Goal: Find specific page/section: Find specific page/section

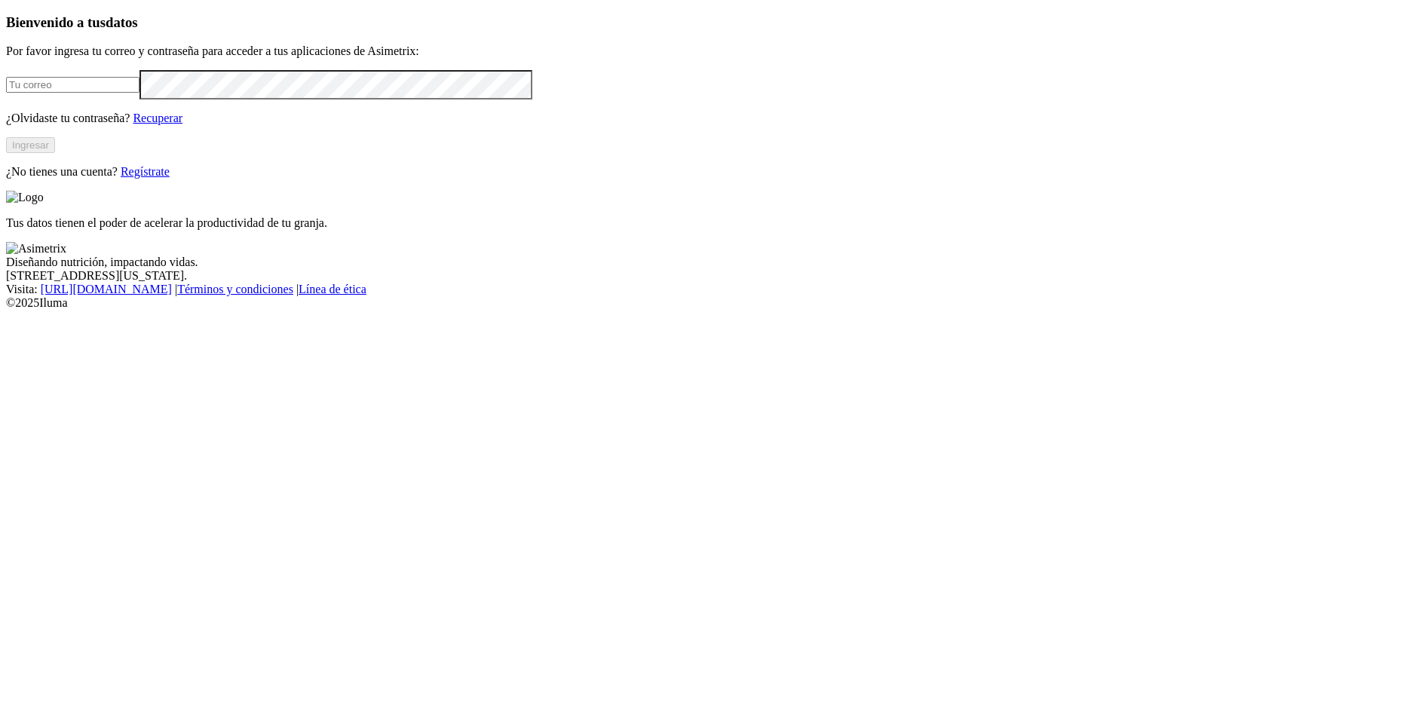
type input "[PERSON_NAME][EMAIL_ADDRESS][PERSON_NAME][DOMAIN_NAME]"
click at [55, 153] on button "Ingresar" at bounding box center [30, 145] width 49 height 16
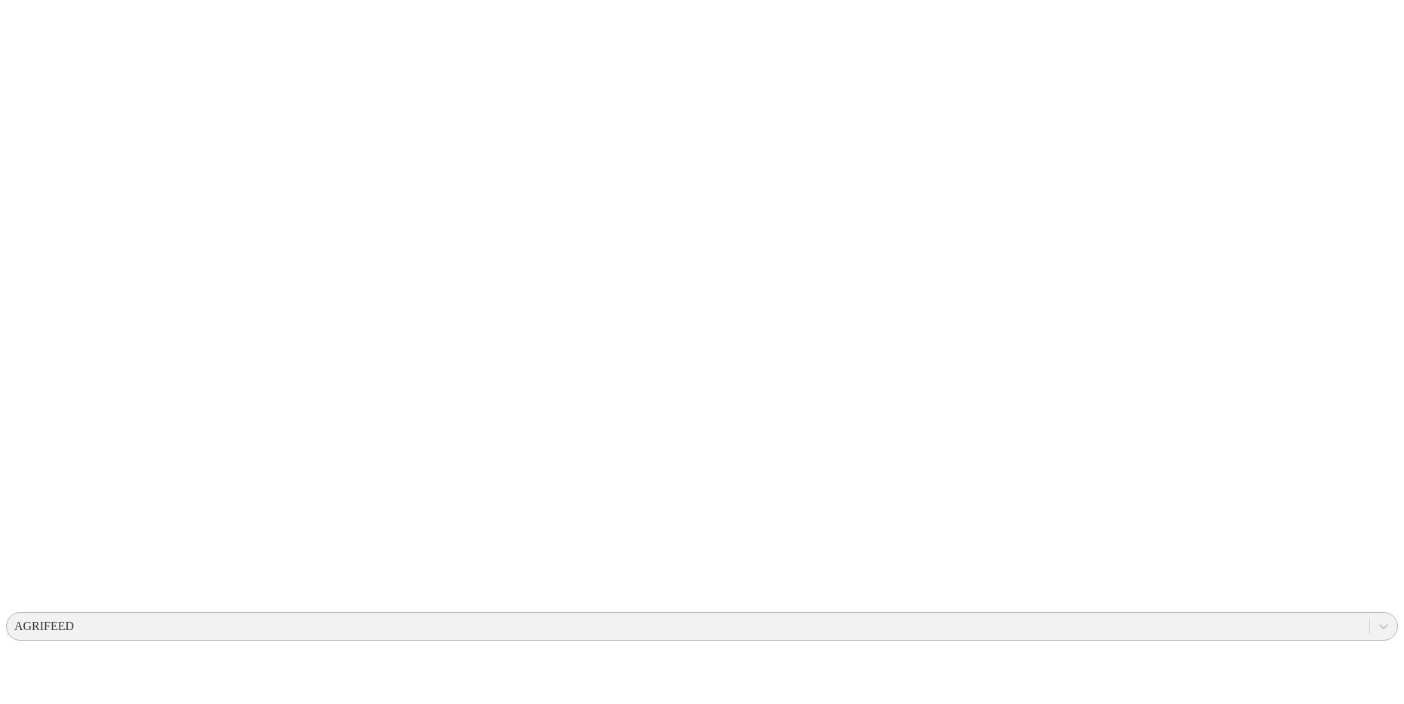
click at [74, 620] on div "AGRIFEED" at bounding box center [44, 627] width 60 height 14
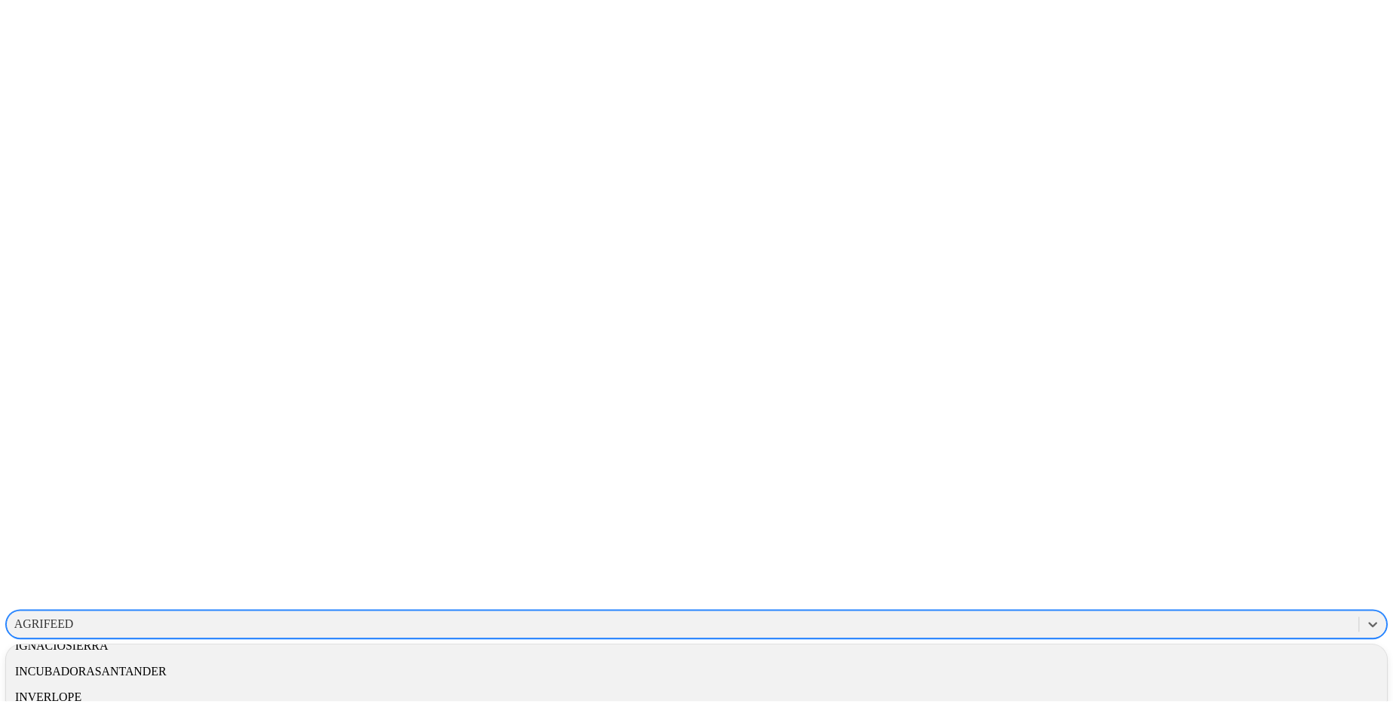
scroll to position [1678, 0]
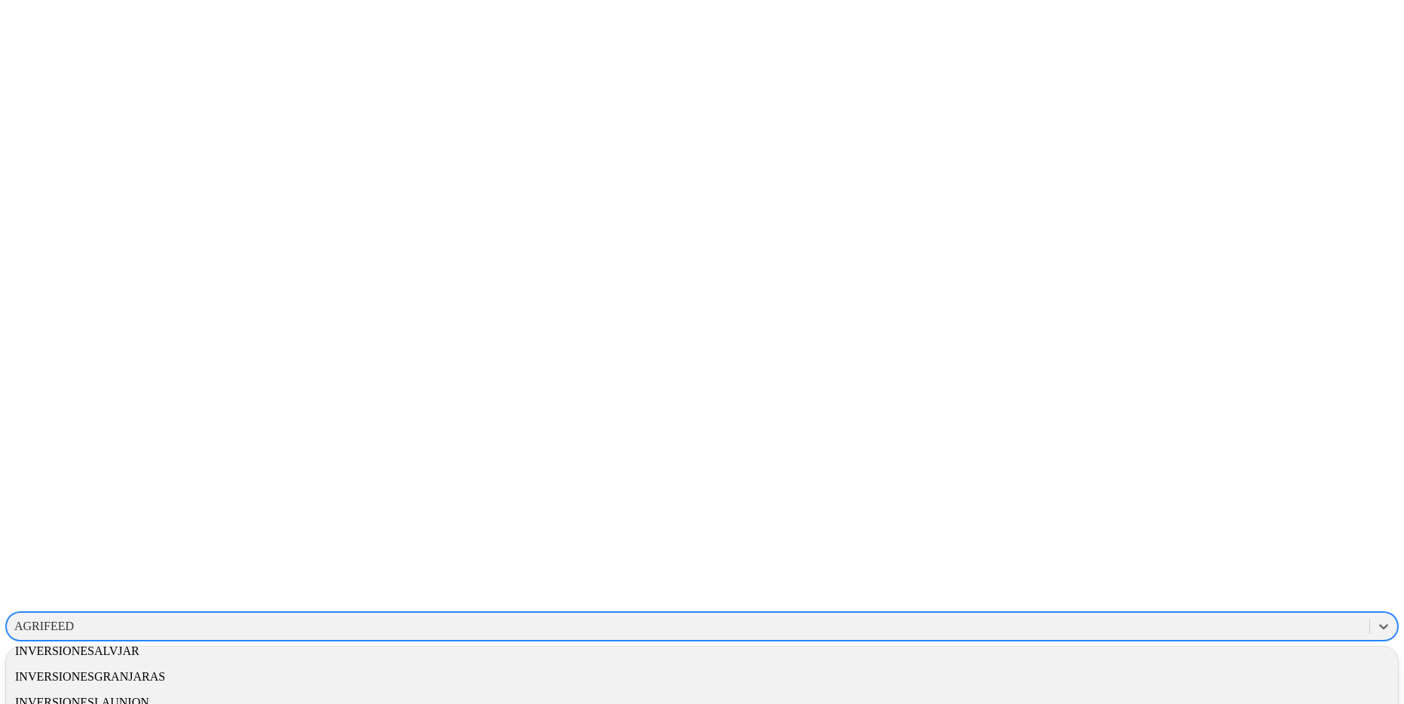
click at [1181, 434] on div "GRUPONUTEC" at bounding box center [702, 447] width 1392 height 26
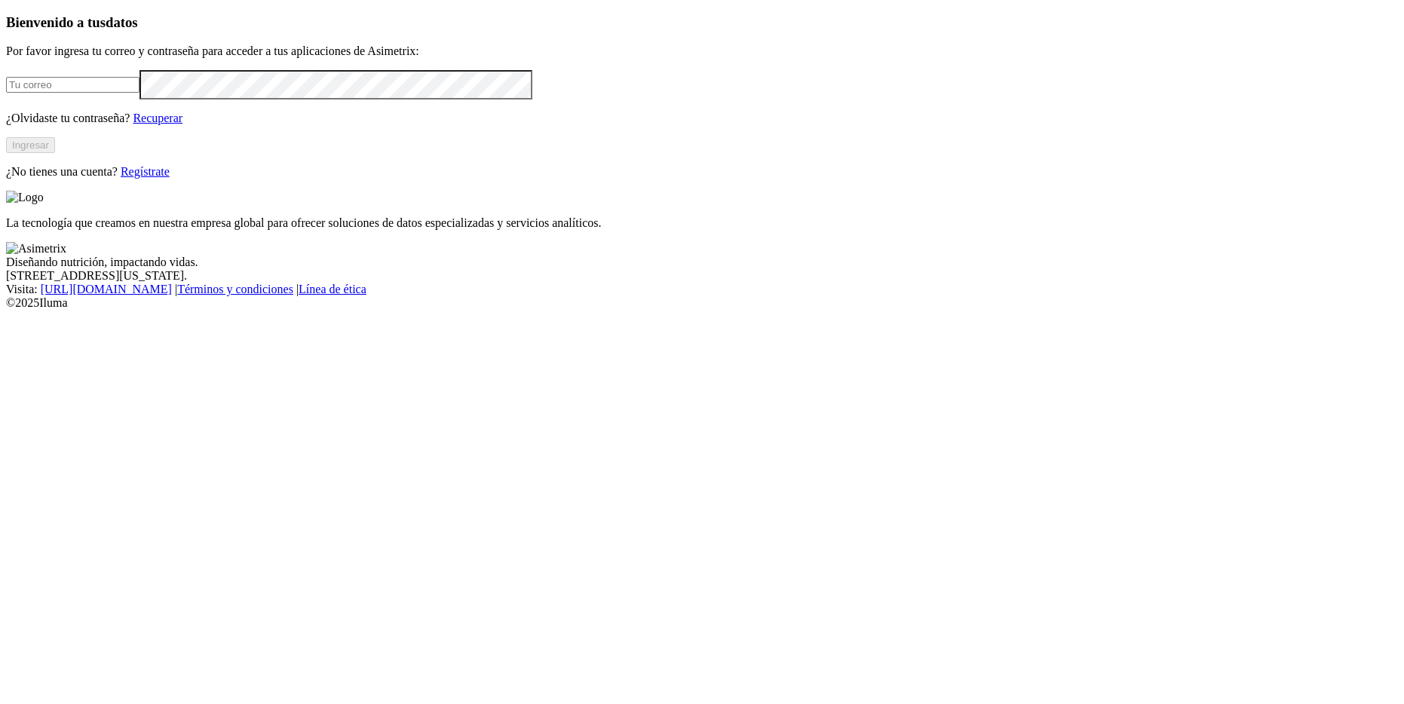
type input "[PERSON_NAME][EMAIL_ADDRESS][PERSON_NAME][DOMAIN_NAME]"
click at [55, 153] on button "Ingresar" at bounding box center [30, 145] width 49 height 16
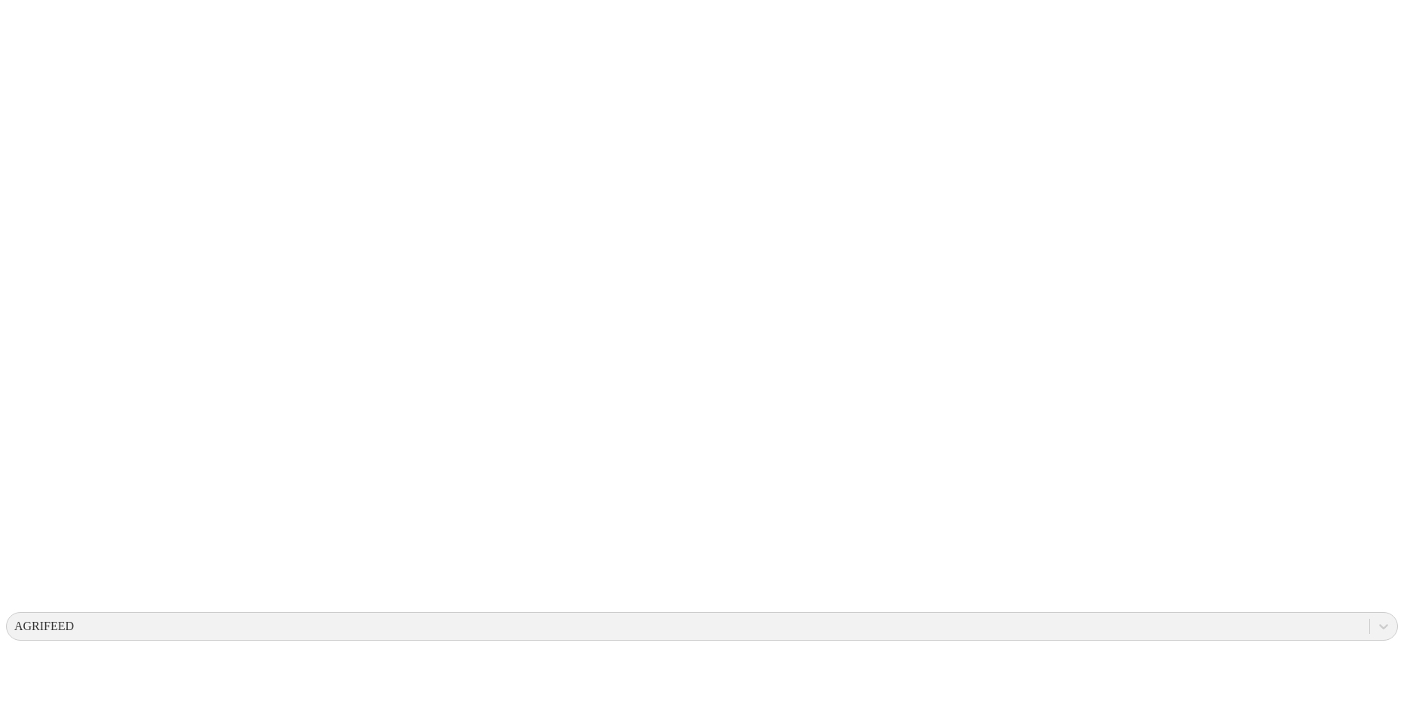
click at [74, 620] on div "AGRIFEED" at bounding box center [44, 627] width 60 height 14
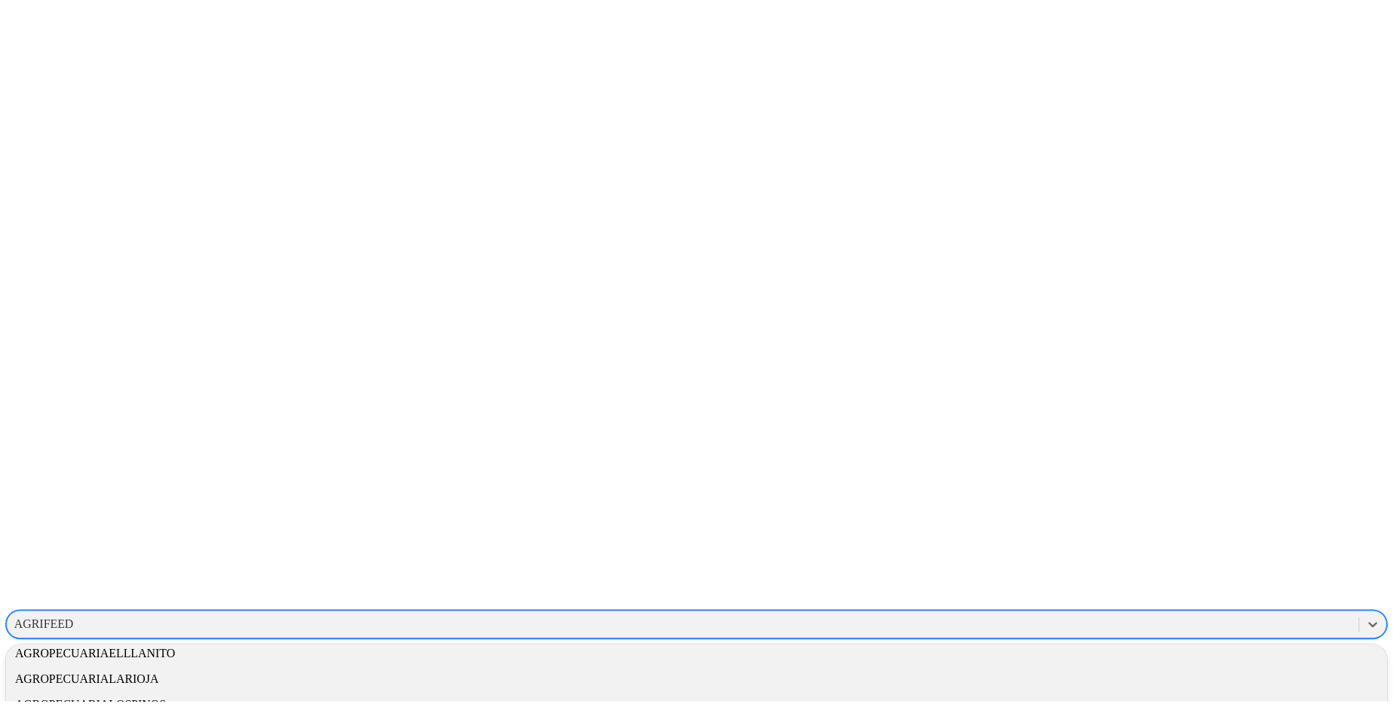
scroll to position [305, 0]
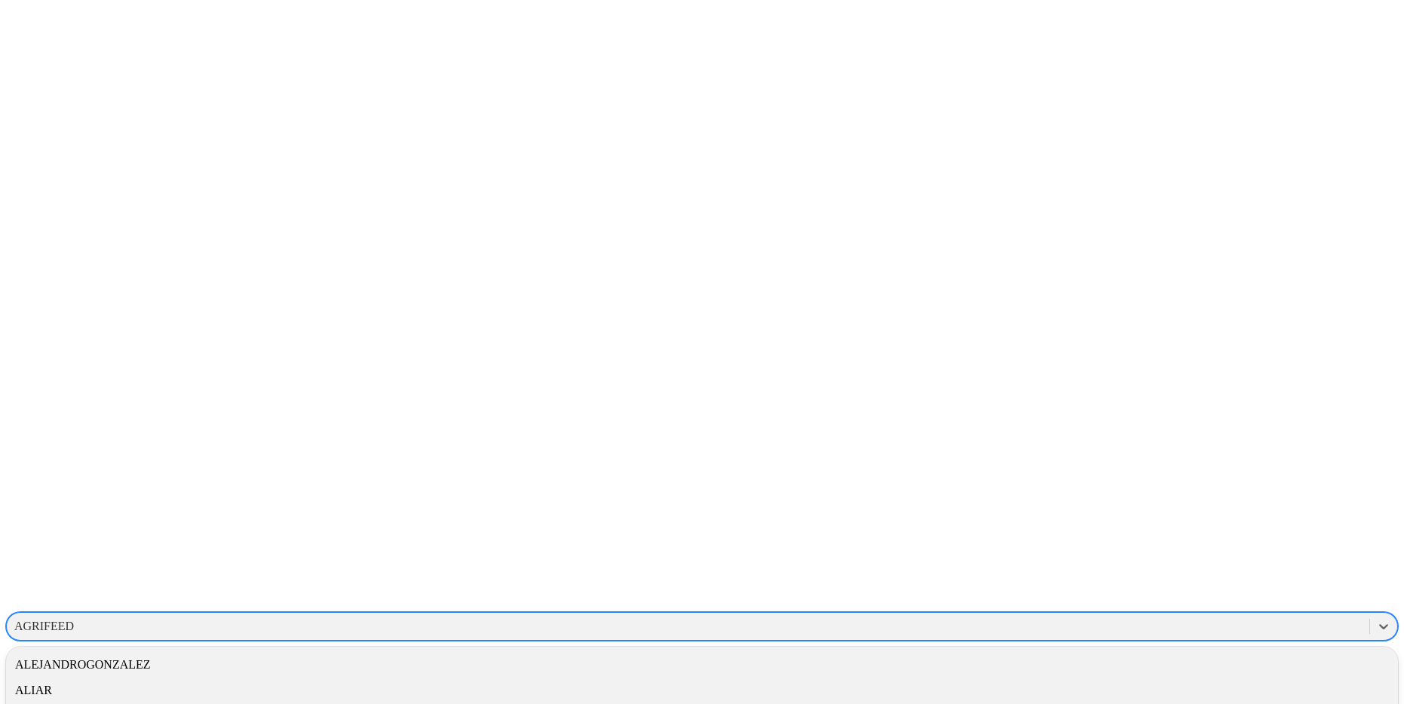
click at [1196, 678] on div "ALIAR" at bounding box center [702, 691] width 1392 height 26
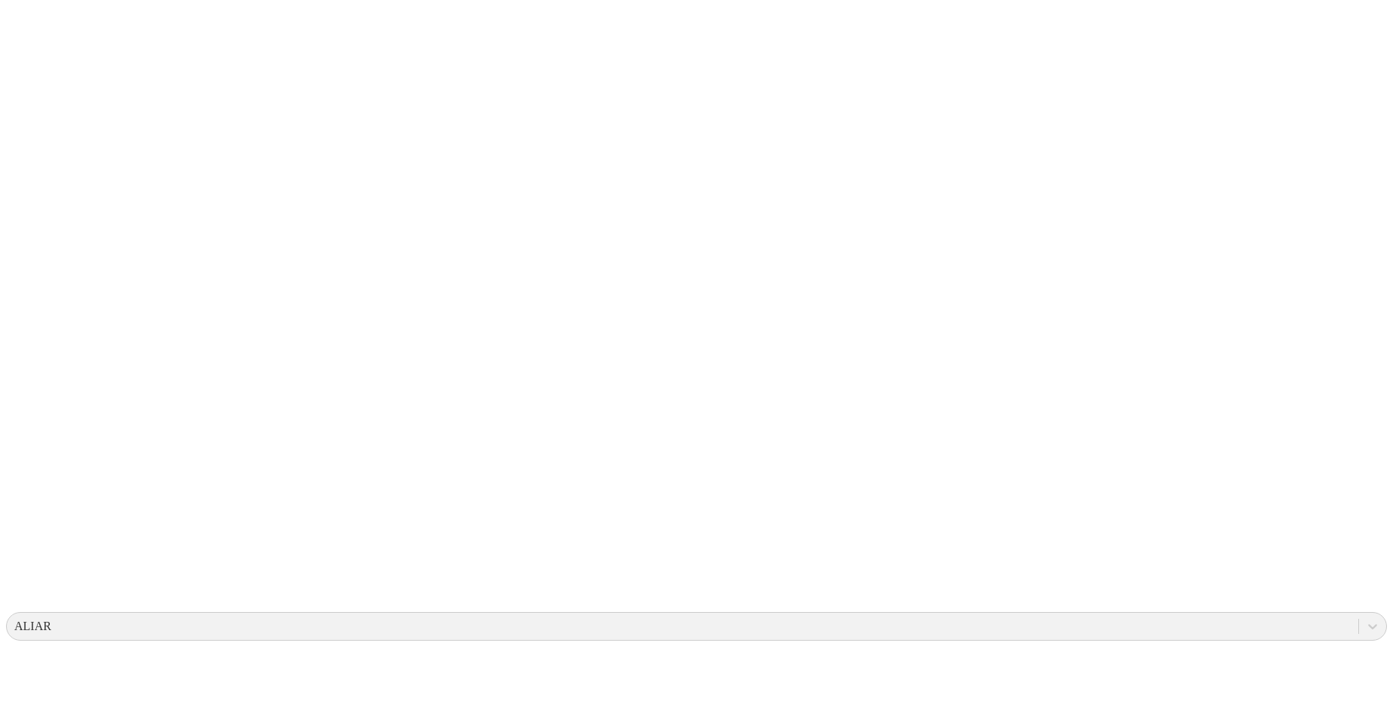
drag, startPoint x: 491, startPoint y: 251, endPoint x: 909, endPoint y: 467, distance: 470.8
drag, startPoint x: 969, startPoint y: 259, endPoint x: 1045, endPoint y: 341, distance: 112.1
drag, startPoint x: 711, startPoint y: 293, endPoint x: 893, endPoint y: 426, distance: 225.5
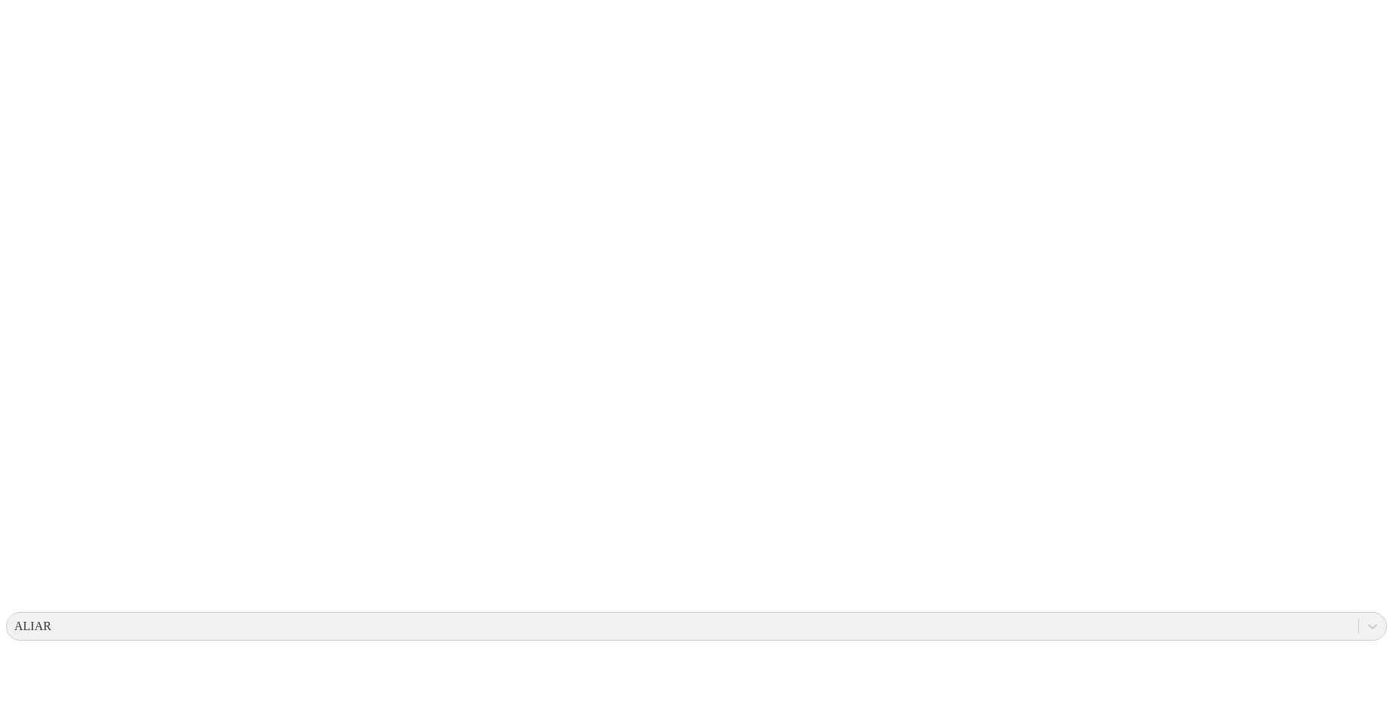
drag, startPoint x: 577, startPoint y: 216, endPoint x: 882, endPoint y: 397, distance: 354.4
drag, startPoint x: 686, startPoint y: 266, endPoint x: 869, endPoint y: 401, distance: 227.6
